Goal: Information Seeking & Learning: Learn about a topic

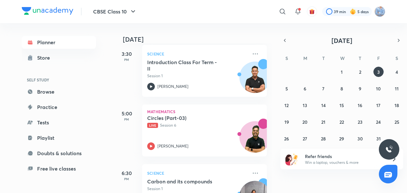
scroll to position [97, 0]
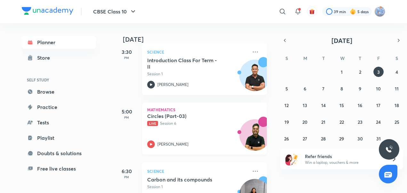
click at [150, 143] on icon at bounding box center [151, 144] width 8 height 8
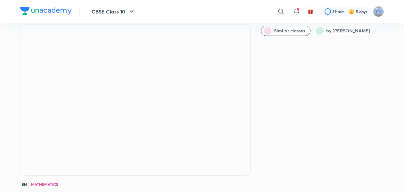
scroll to position [24, 0]
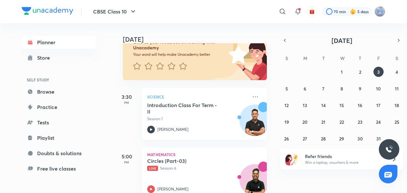
scroll to position [128, 0]
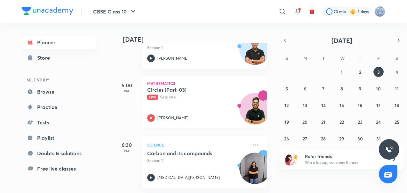
click at [152, 114] on icon at bounding box center [151, 118] width 8 height 8
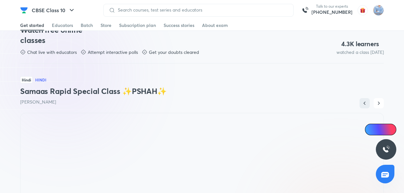
scroll to position [288, 0]
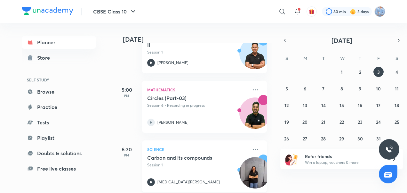
scroll to position [128, 0]
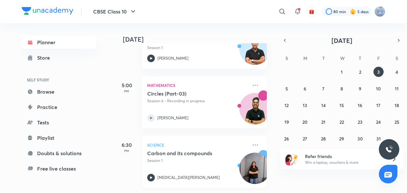
click at [151, 173] on icon at bounding box center [151, 177] width 8 height 8
